Goal: Task Accomplishment & Management: Complete application form

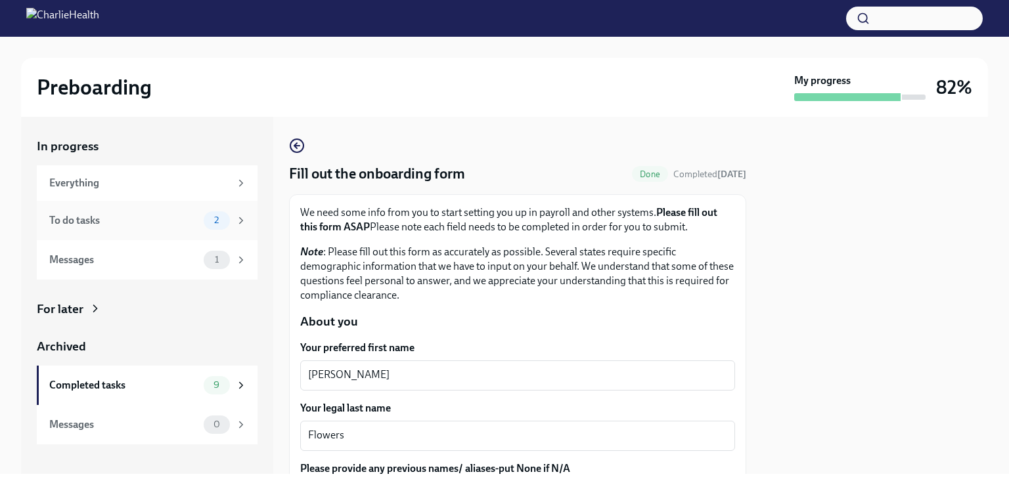
click at [105, 221] on div "To do tasks" at bounding box center [123, 220] width 149 height 14
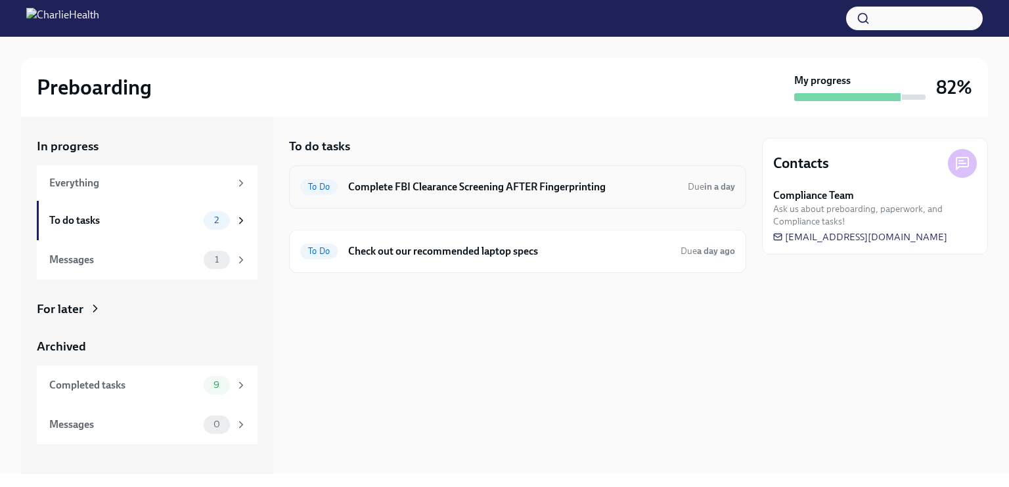
click at [544, 194] on h6 "Complete FBI Clearance Screening AFTER Fingerprinting" at bounding box center [512, 187] width 329 height 14
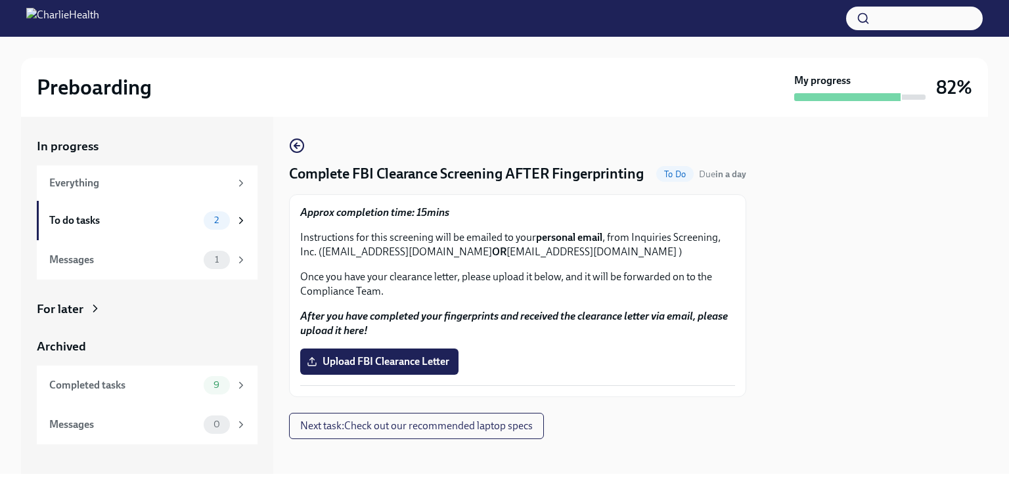
scroll to position [44, 0]
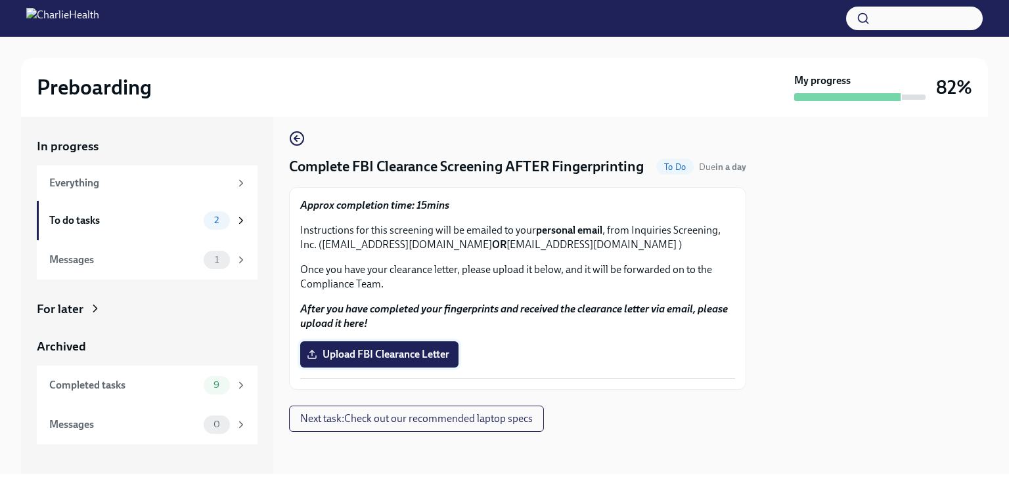
click at [364, 361] on span "Upload FBI Clearance Letter" at bounding box center [379, 354] width 140 height 13
click at [0, 0] on input "Upload FBI Clearance Letter" at bounding box center [0, 0] width 0 height 0
click at [335, 357] on span "Upload FBI Clearance Letter" at bounding box center [379, 354] width 140 height 13
click at [0, 0] on input "Upload FBI Clearance Letter" at bounding box center [0, 0] width 0 height 0
click at [377, 359] on span "Upload FBI Clearance Letter" at bounding box center [379, 354] width 140 height 13
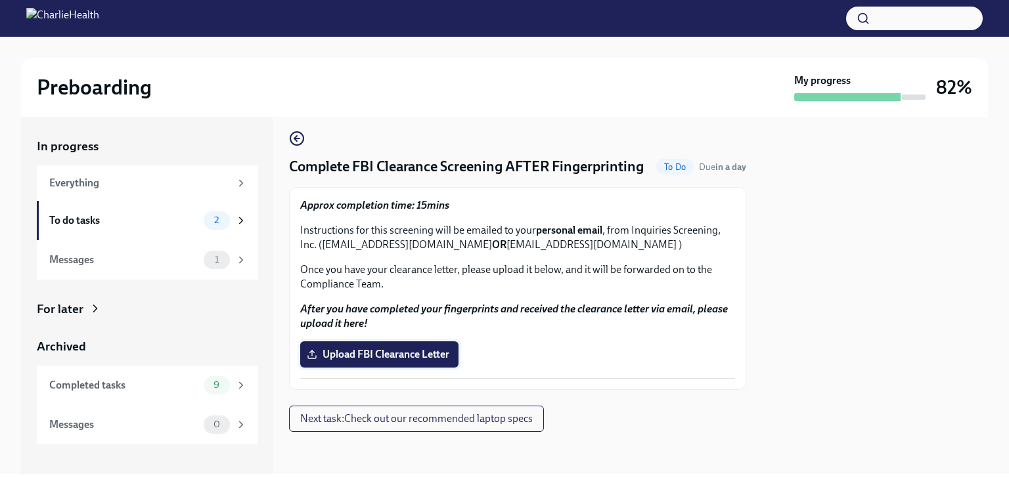
click at [0, 0] on input "Upload FBI Clearance Letter" at bounding box center [0, 0] width 0 height 0
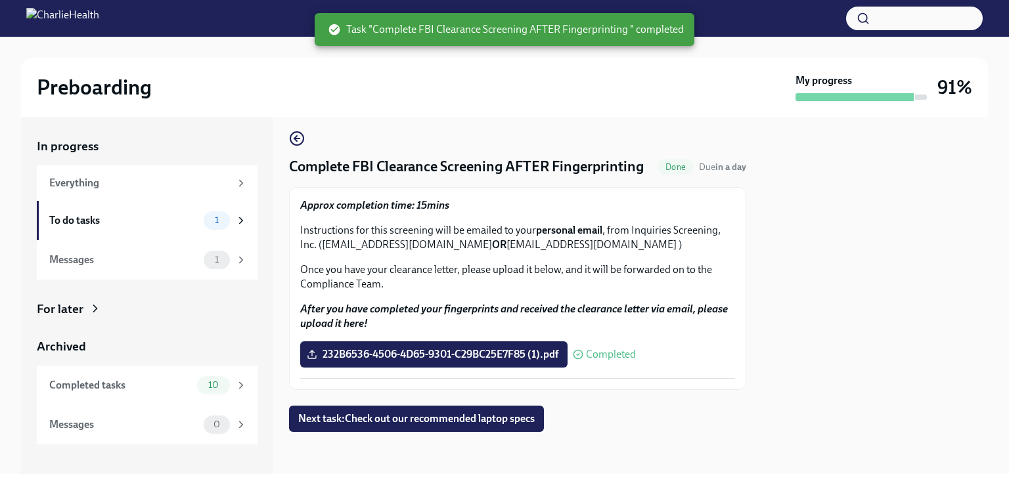
scroll to position [20, 0]
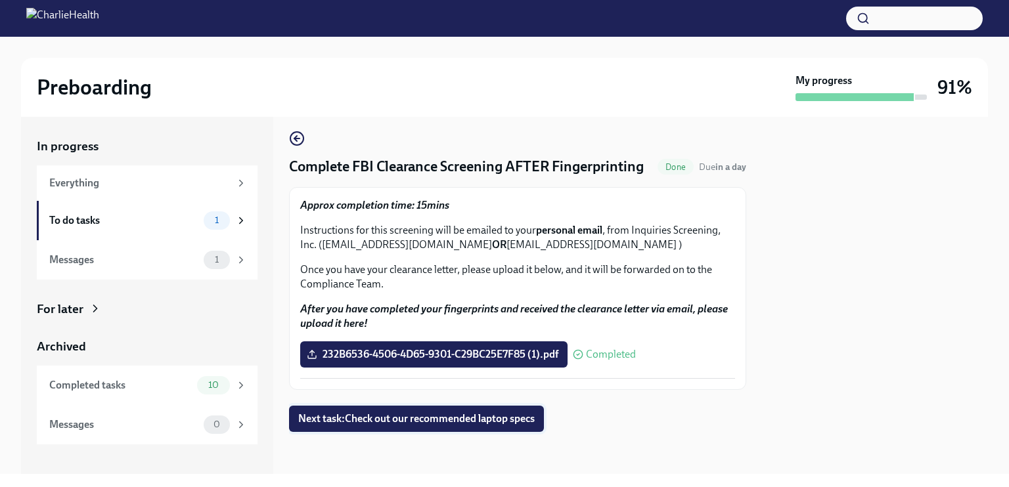
click at [425, 426] on span "Next task : Check out our recommended laptop specs" at bounding box center [416, 418] width 236 height 13
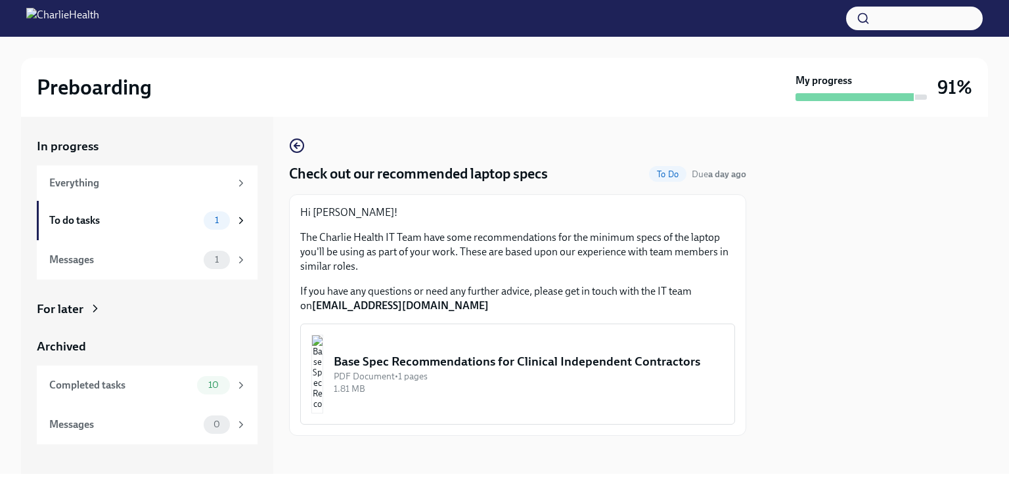
scroll to position [16, 0]
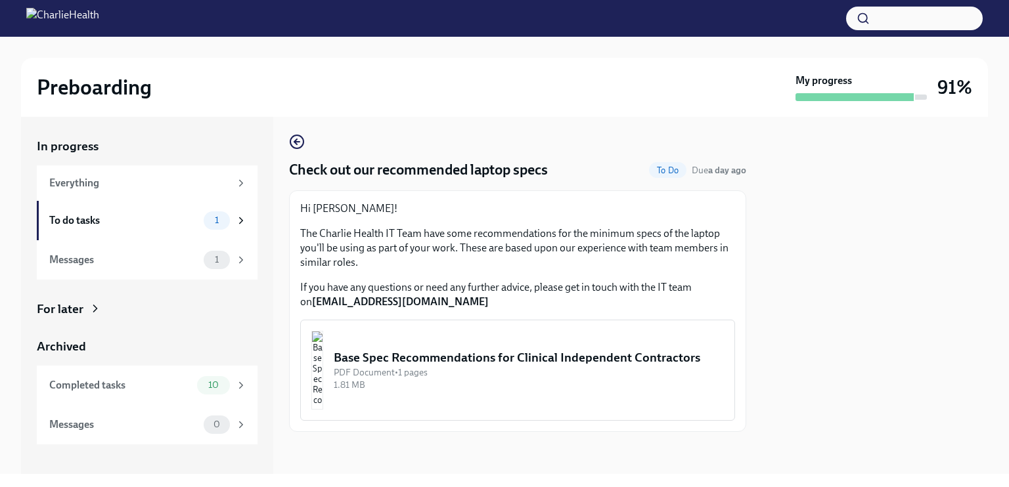
click at [439, 349] on div "Base Spec Recommendations for Clinical Independent Contractors" at bounding box center [529, 357] width 390 height 17
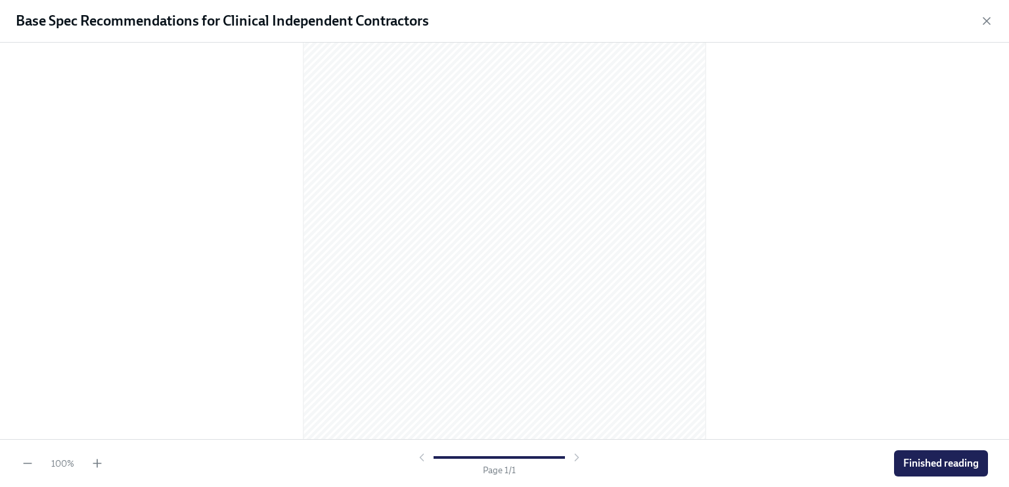
scroll to position [146, 0]
click at [929, 455] on button "Finished reading" at bounding box center [941, 464] width 94 height 26
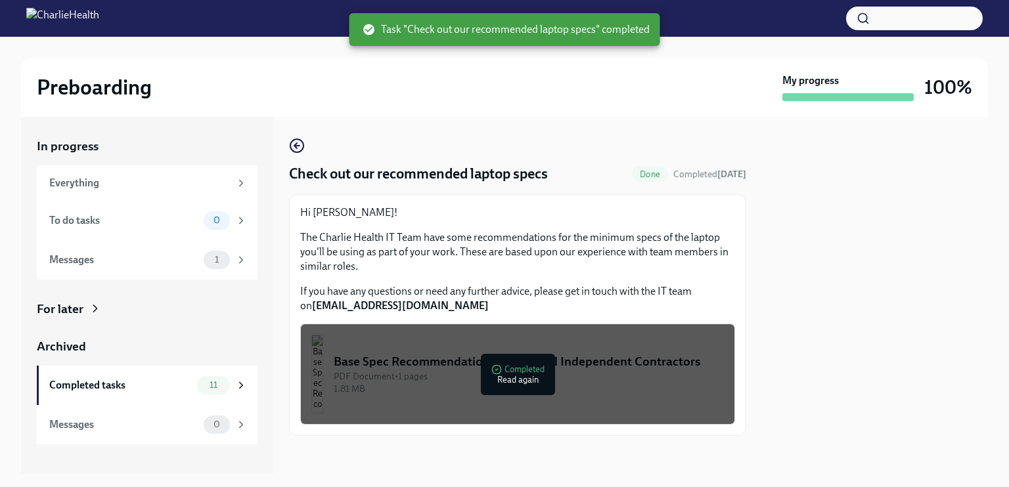
scroll to position [16, 0]
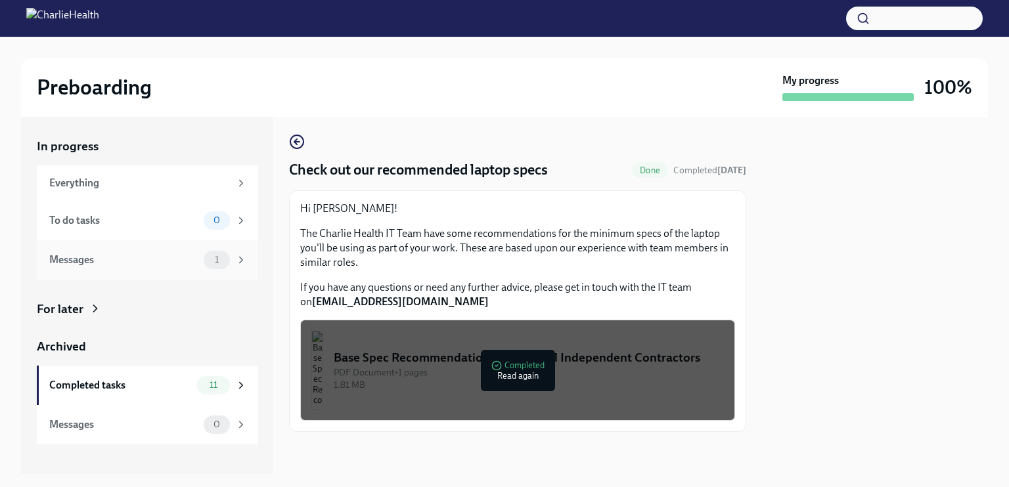
click at [200, 269] on div "Messages 1" at bounding box center [148, 260] width 198 height 18
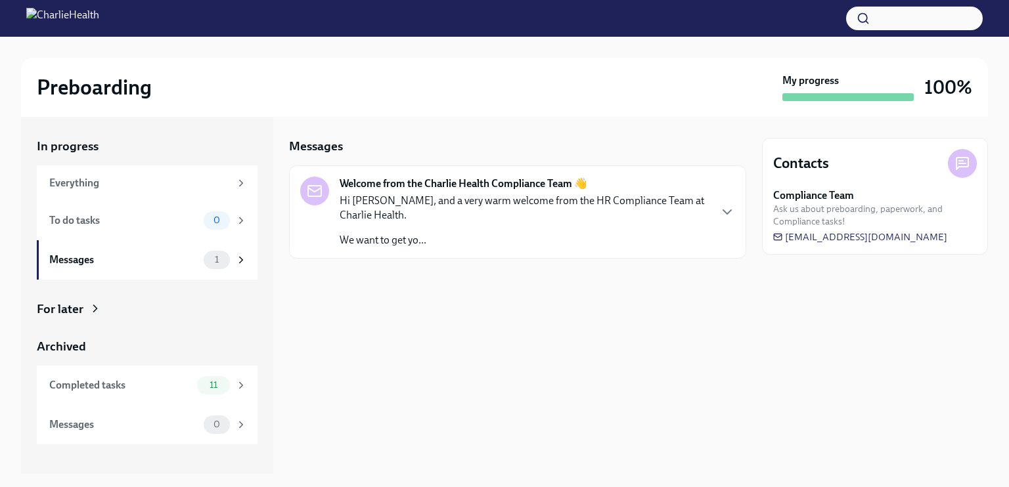
click at [461, 248] on p "We want to get yo..." at bounding box center [524, 240] width 369 height 14
